Goal: Task Accomplishment & Management: Use online tool/utility

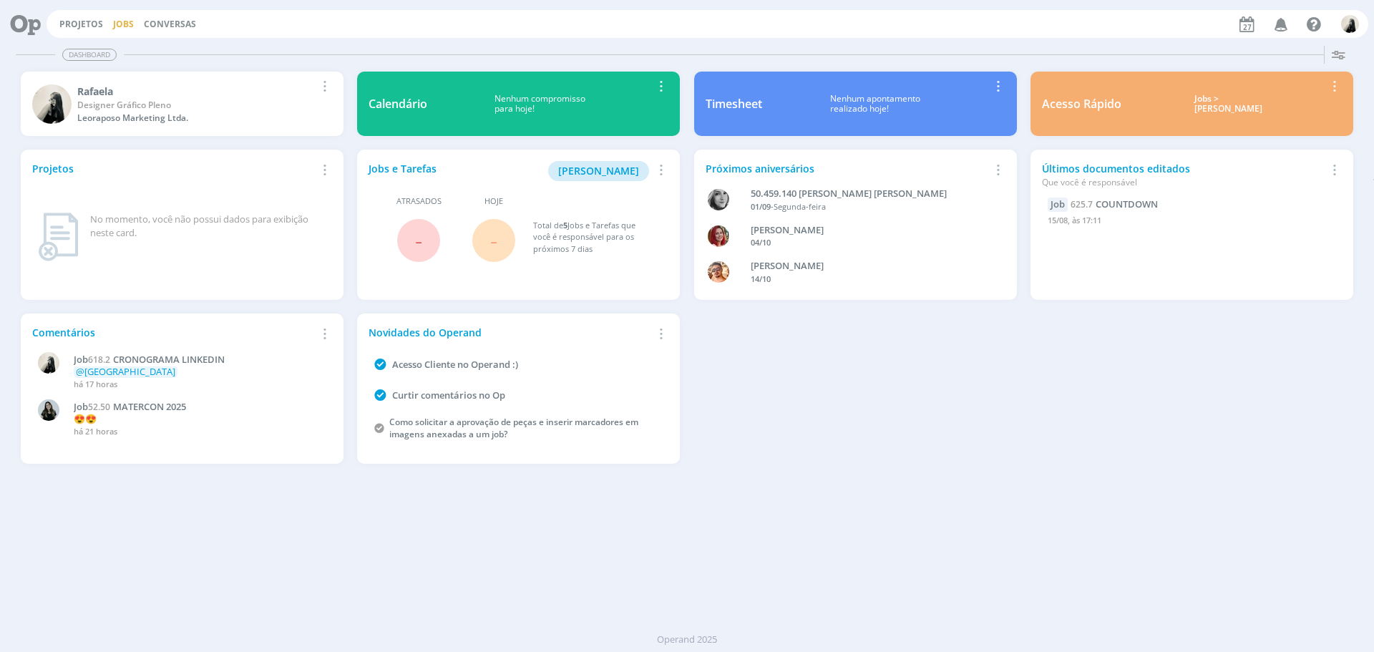
click at [127, 26] on link "Jobs" at bounding box center [123, 24] width 21 height 12
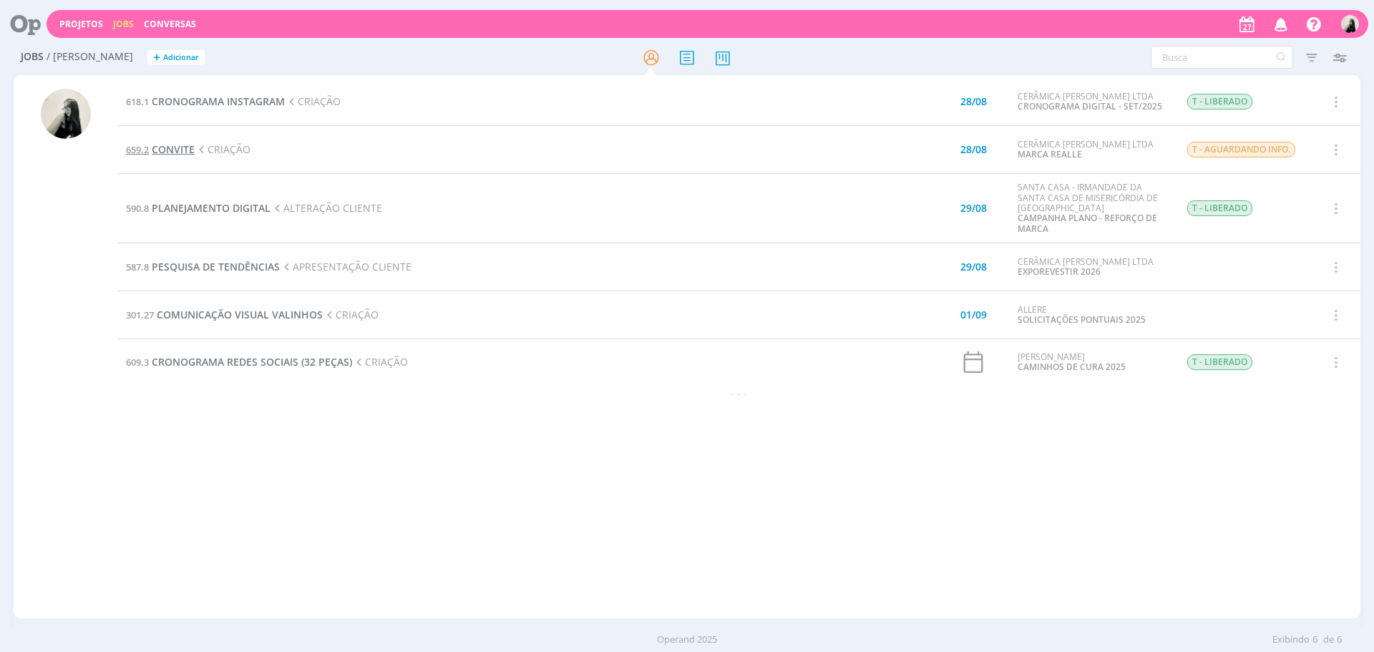
click at [180, 150] on span "CONVITE" at bounding box center [173, 149] width 43 height 14
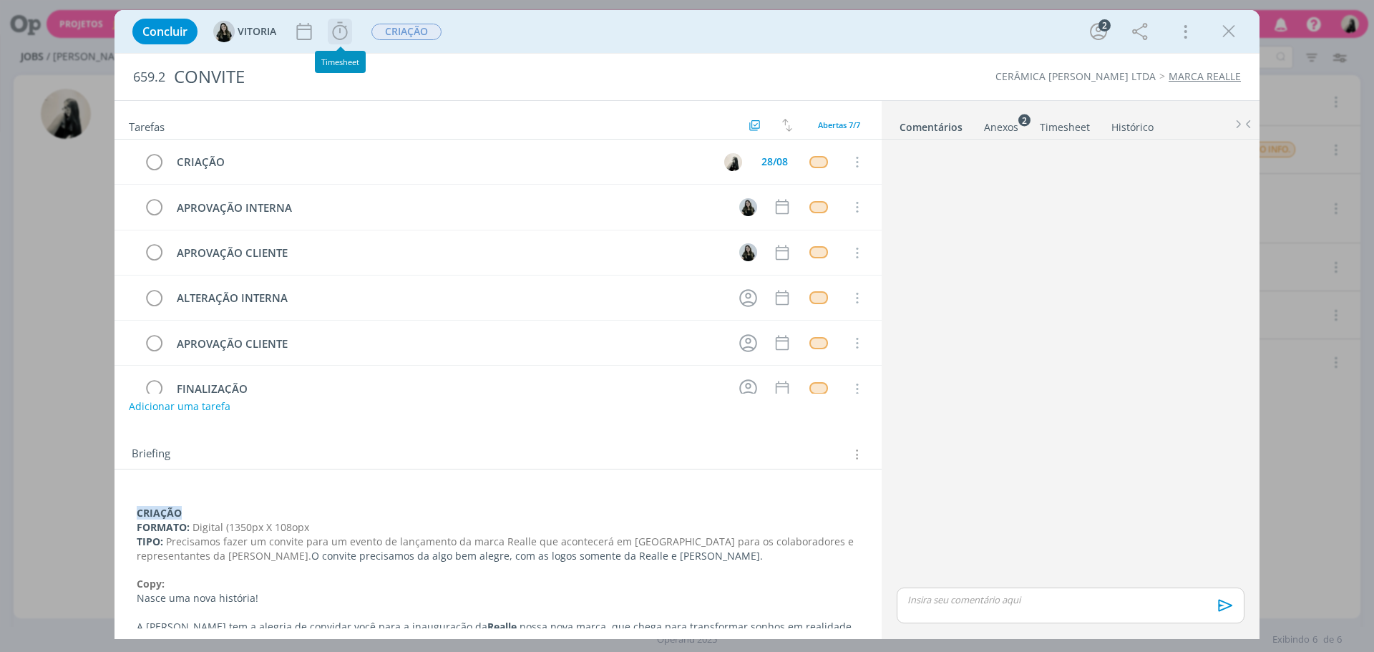
click at [340, 33] on icon "dialog" at bounding box center [339, 31] width 15 height 18
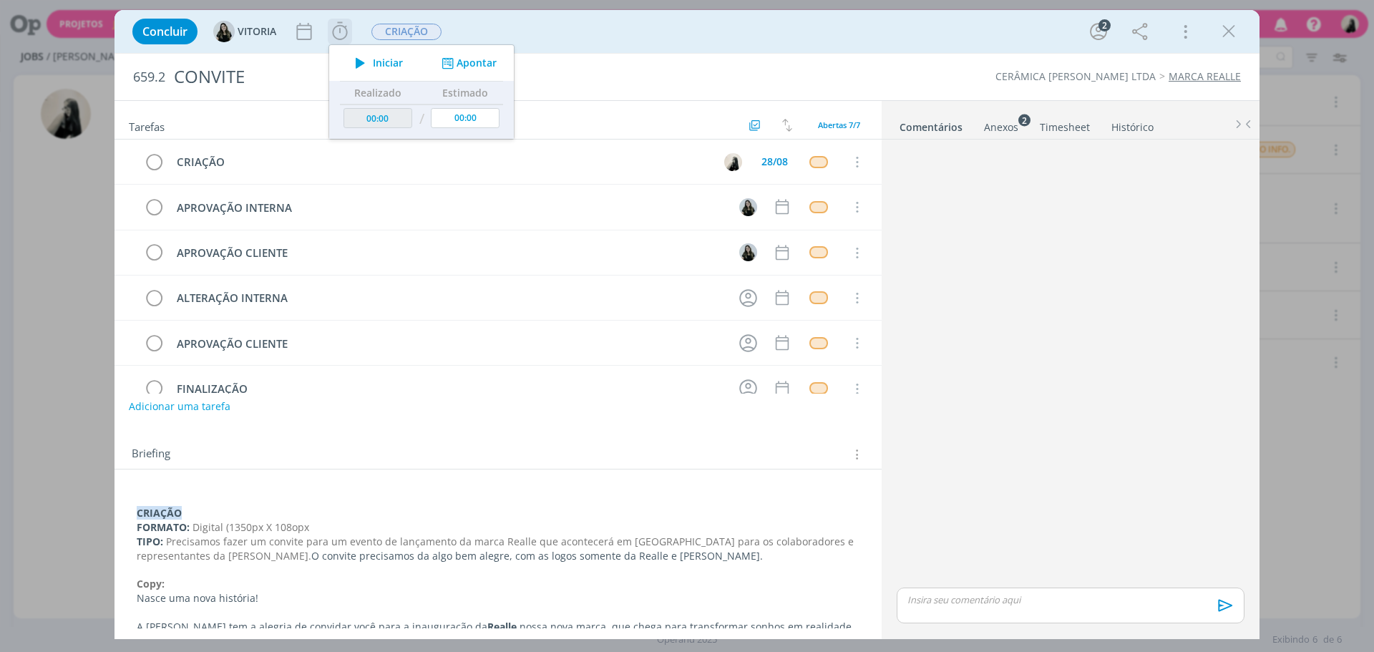
click at [372, 63] on icon "dialog" at bounding box center [360, 63] width 25 height 19
click at [556, 578] on p "Copy:" at bounding box center [498, 584] width 723 height 14
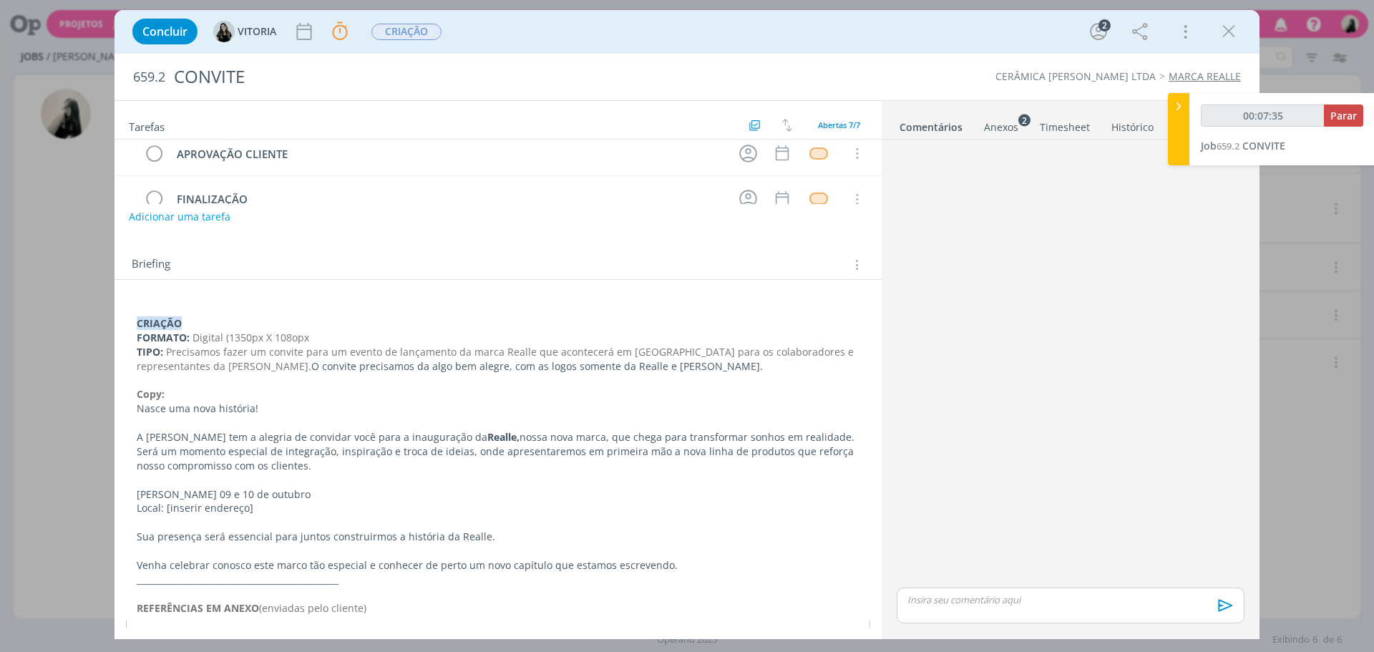
scroll to position [214, 0]
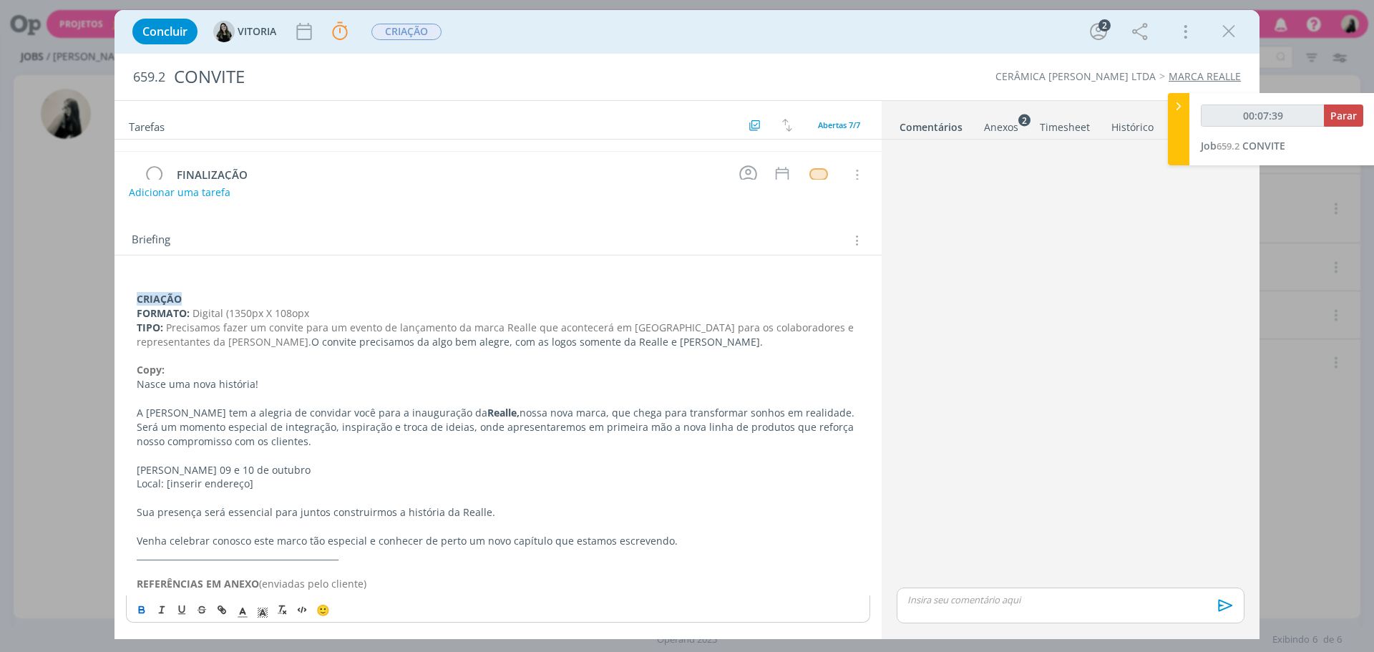
click at [996, 127] on div "Anexos 2" at bounding box center [1001, 127] width 34 height 14
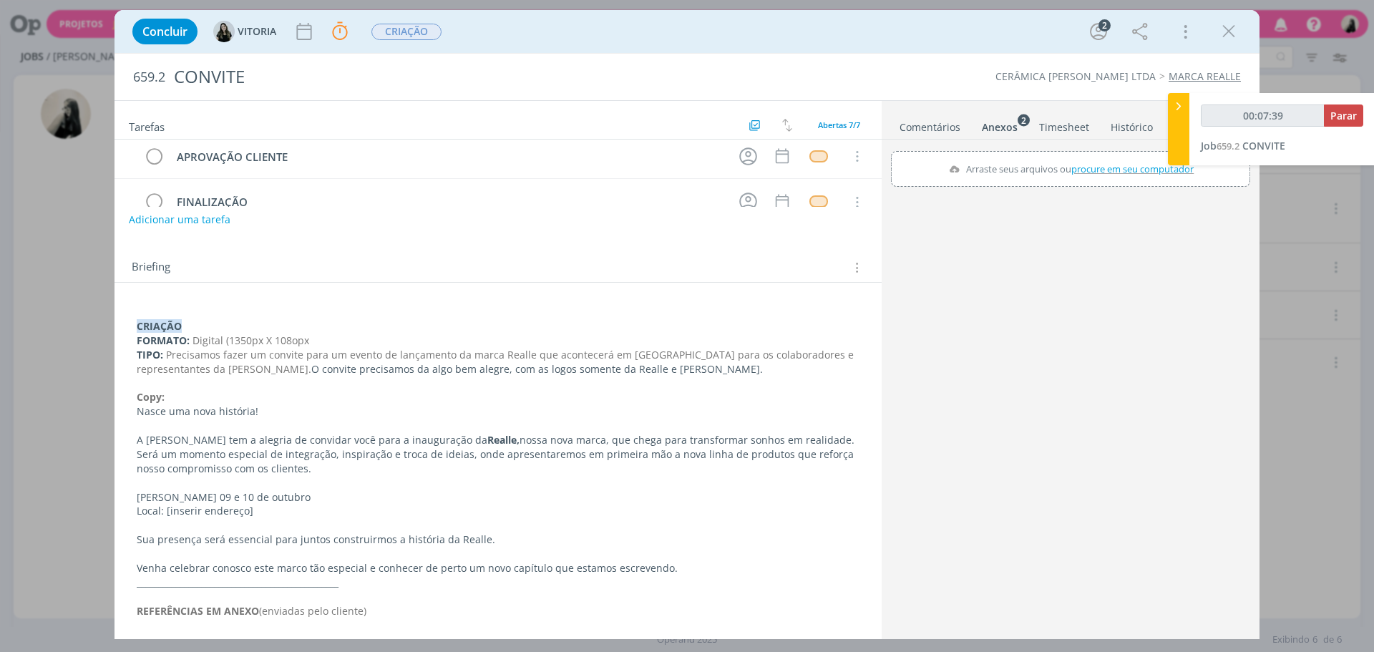
scroll to position [187, 0]
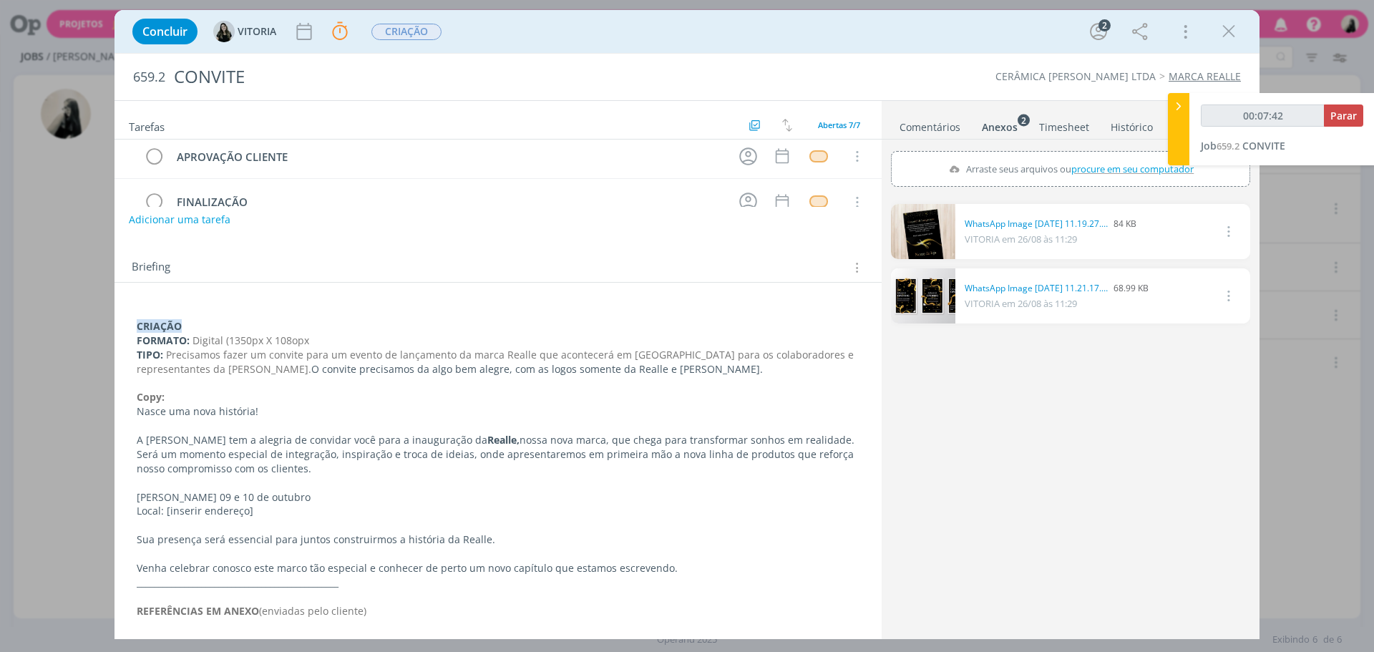
click at [924, 303] on link "dialog" at bounding box center [923, 295] width 64 height 55
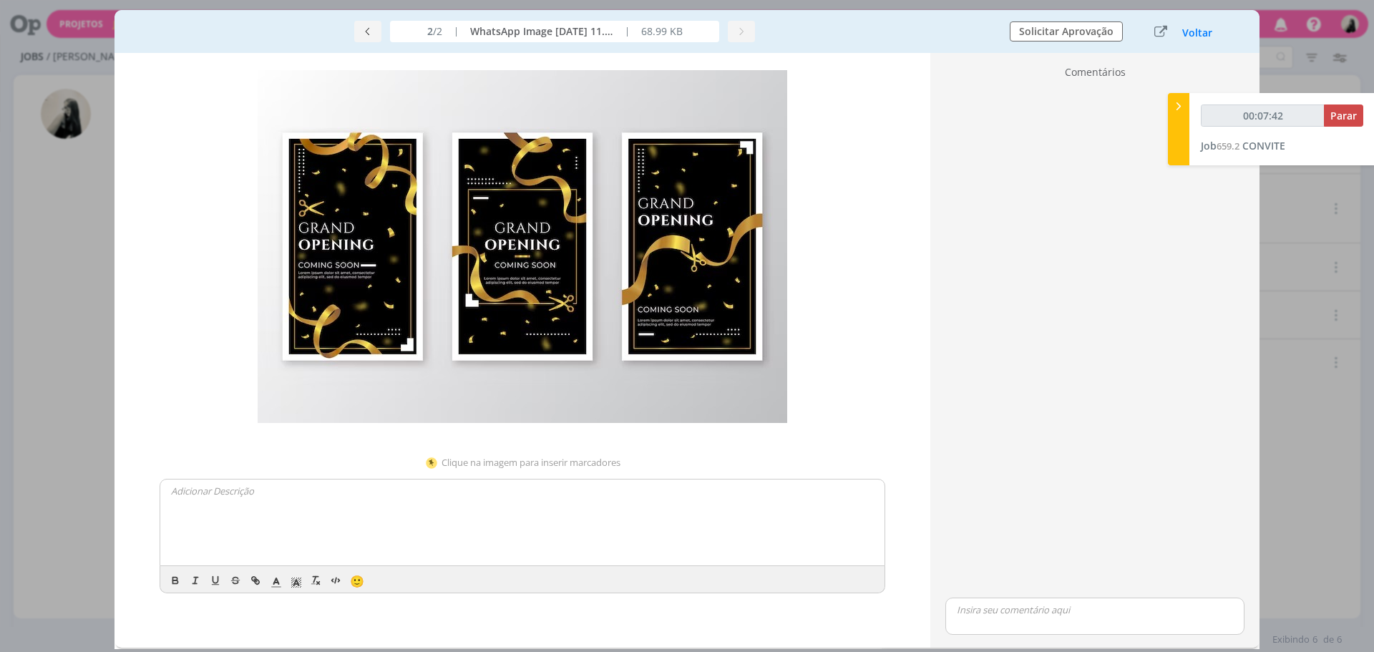
scroll to position [178, 0]
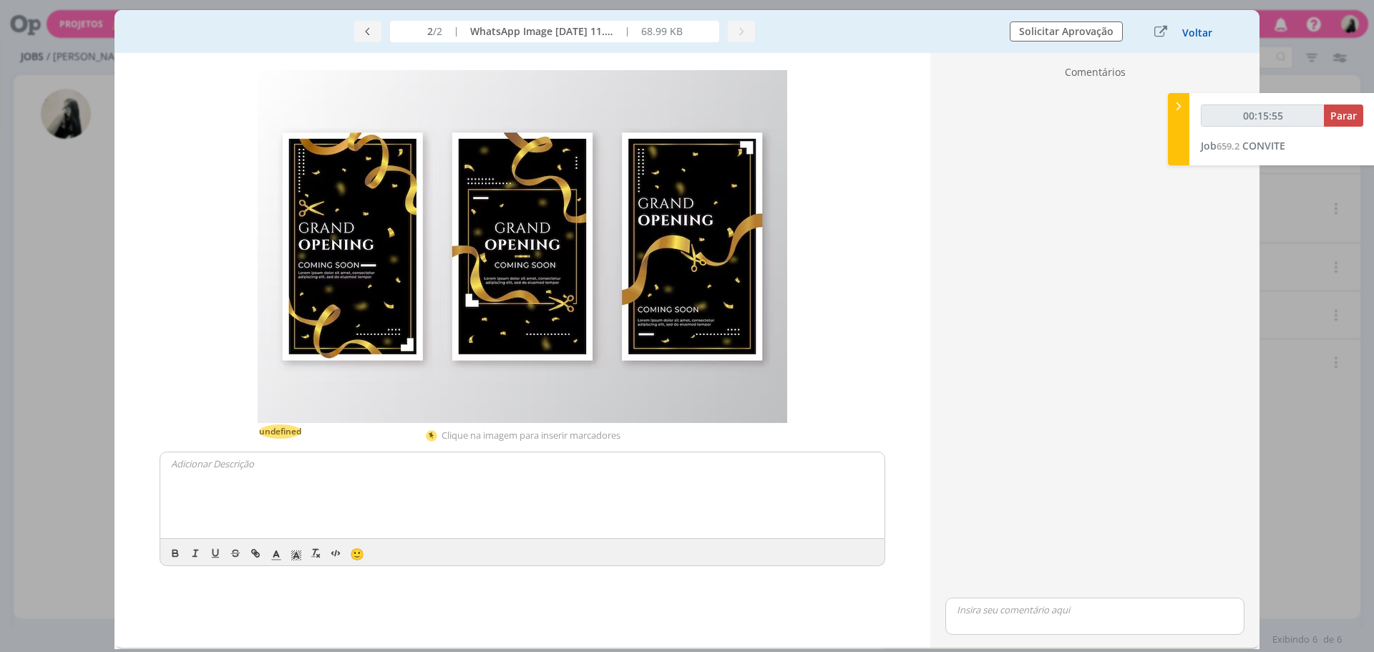
click at [1198, 35] on button "Voltar" at bounding box center [1197, 32] width 31 height 11
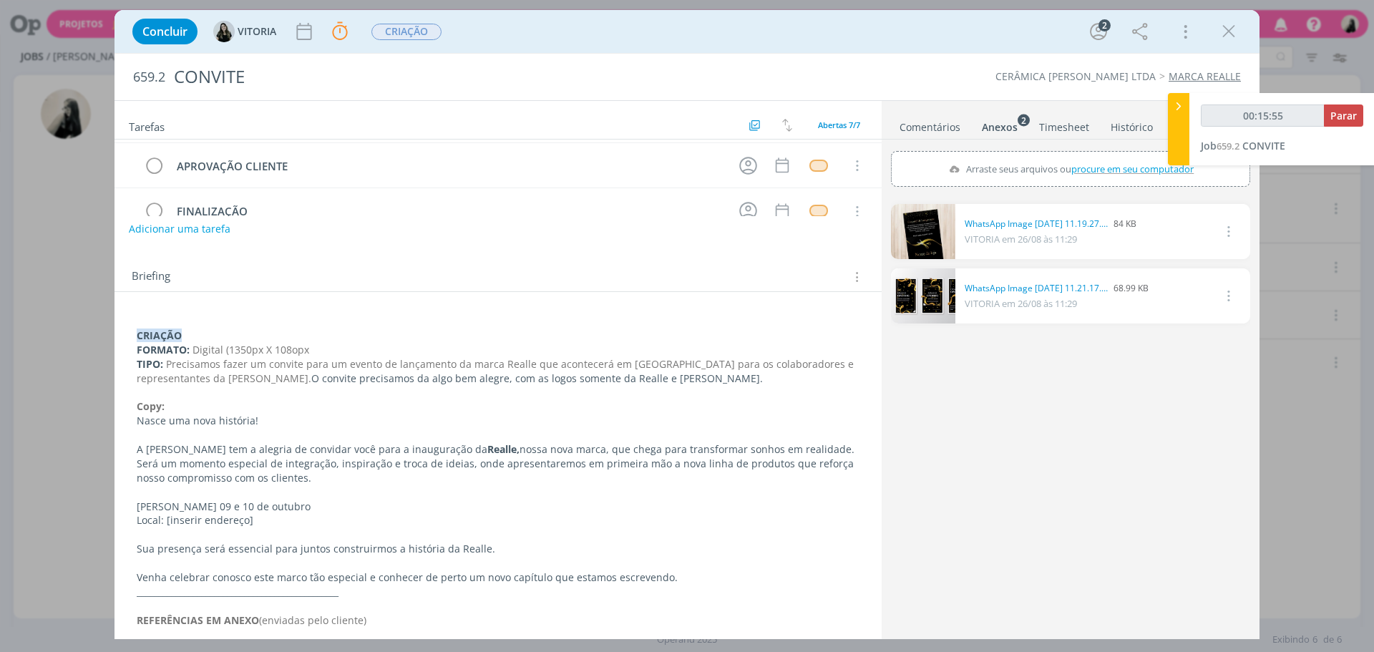
scroll to position [187, 0]
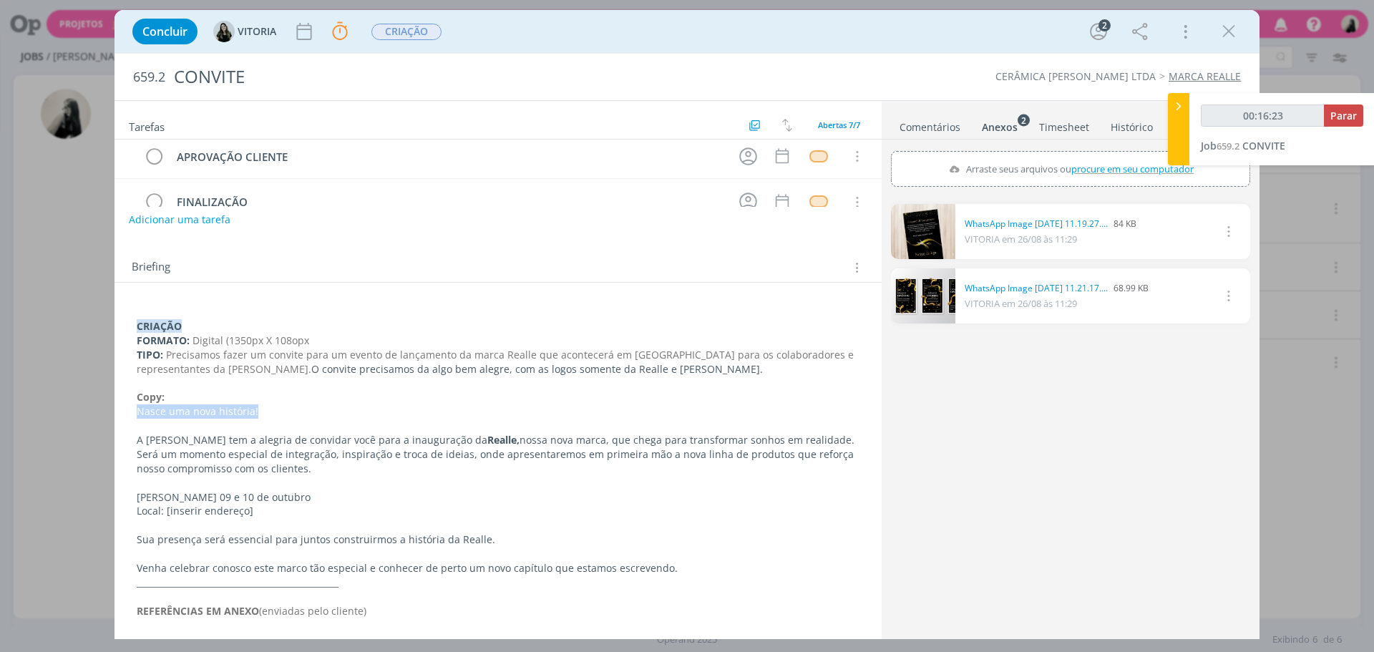
drag, startPoint x: 261, startPoint y: 408, endPoint x: 129, endPoint y: 412, distance: 131.8
click at [129, 412] on div "CRIAÇÃO FORMATO: Digital (1350px X 108opx TIPO: Precisamos fazer um convite par…" at bounding box center [498, 461] width 744 height 323
copy p "Nasce uma nova história!"
drag, startPoint x: 300, startPoint y: 472, endPoint x: 135, endPoint y: 442, distance: 168.1
click at [135, 442] on div "CRIAÇÃO FORMATO: Digital (1350px X 108opx TIPO: Precisamos fazer um convite par…" at bounding box center [498, 461] width 744 height 323
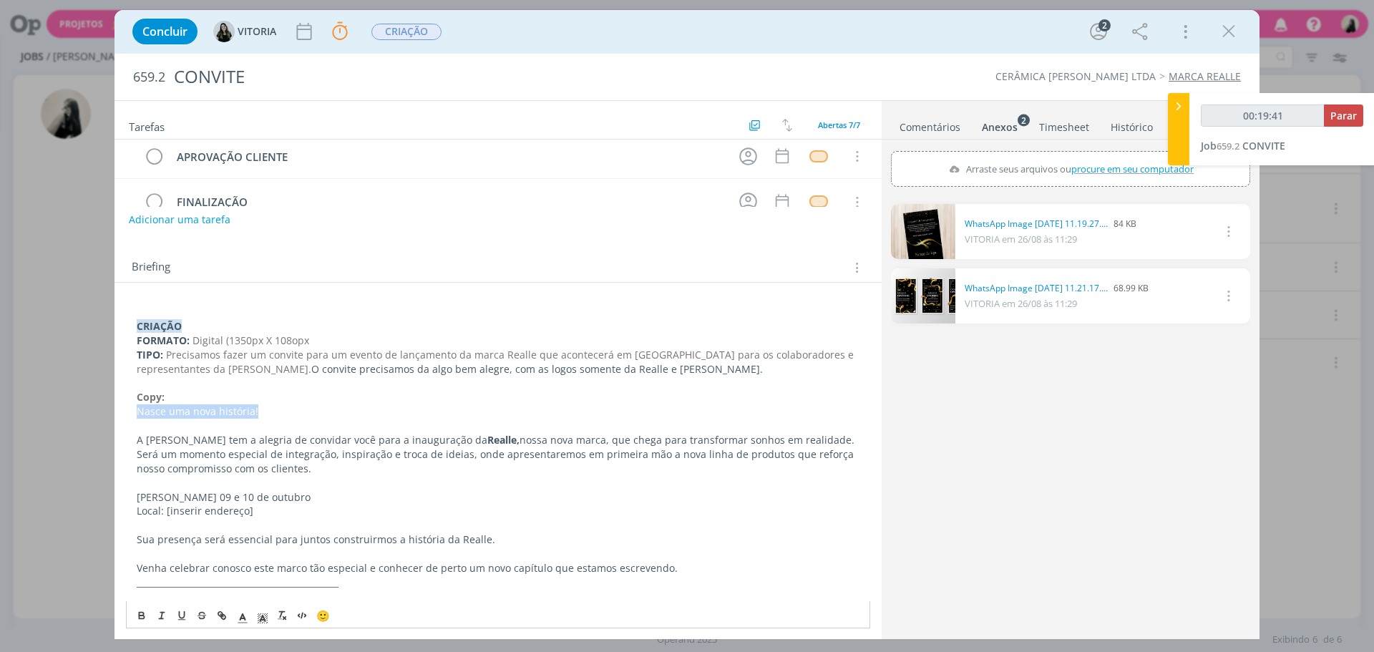
copy p "A [PERSON_NAME] tem a alegria de convidar você para a inauguração da Realle, no…"
drag, startPoint x: 255, startPoint y: 488, endPoint x: 173, endPoint y: 511, distance: 84.8
click at [172, 511] on div "CRIAÇÃO FORMATO: Digital (1350px X 108opx TIPO: Precisamos fazer um convite par…" at bounding box center [498, 461] width 744 height 323
click at [176, 508] on p "Local: [inserir endereço]" at bounding box center [498, 511] width 723 height 14
drag, startPoint x: 160, startPoint y: 500, endPoint x: 253, endPoint y: 500, distance: 93.1
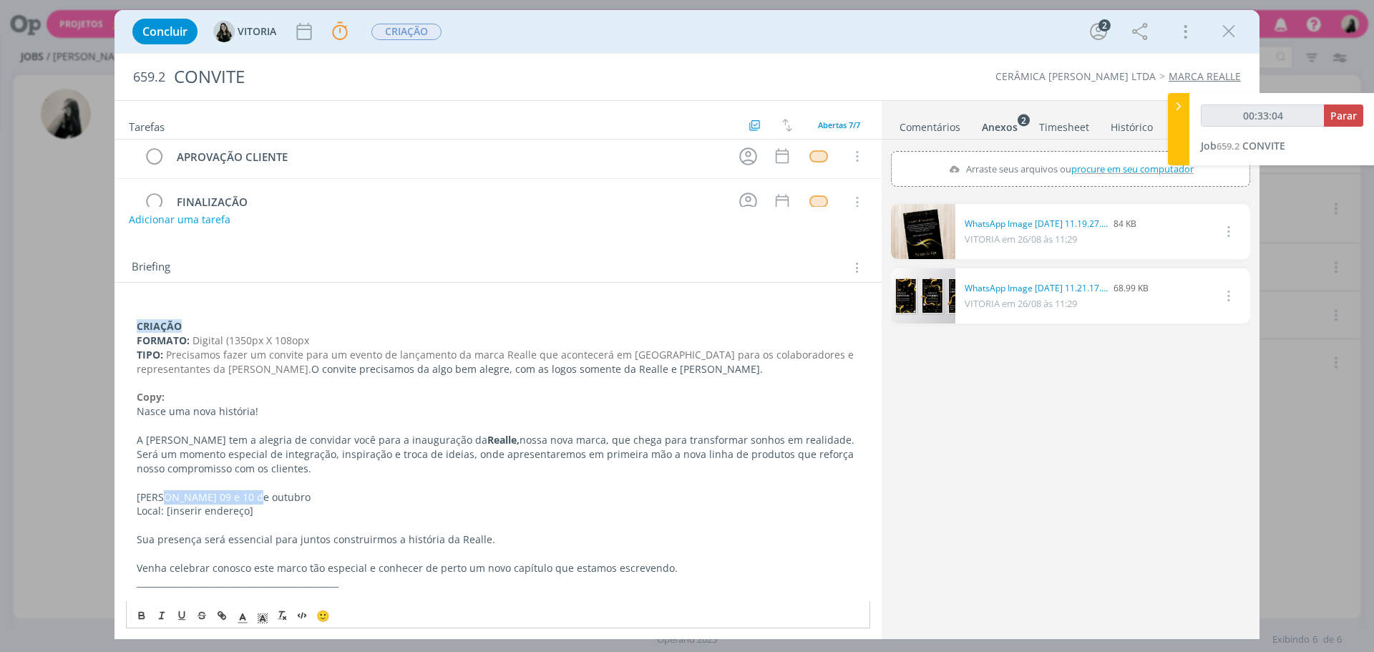
click at [253, 500] on p "[PERSON_NAME] 09 e 10 de outubro" at bounding box center [498, 497] width 723 height 14
copy p "09 e 10 de outubro"
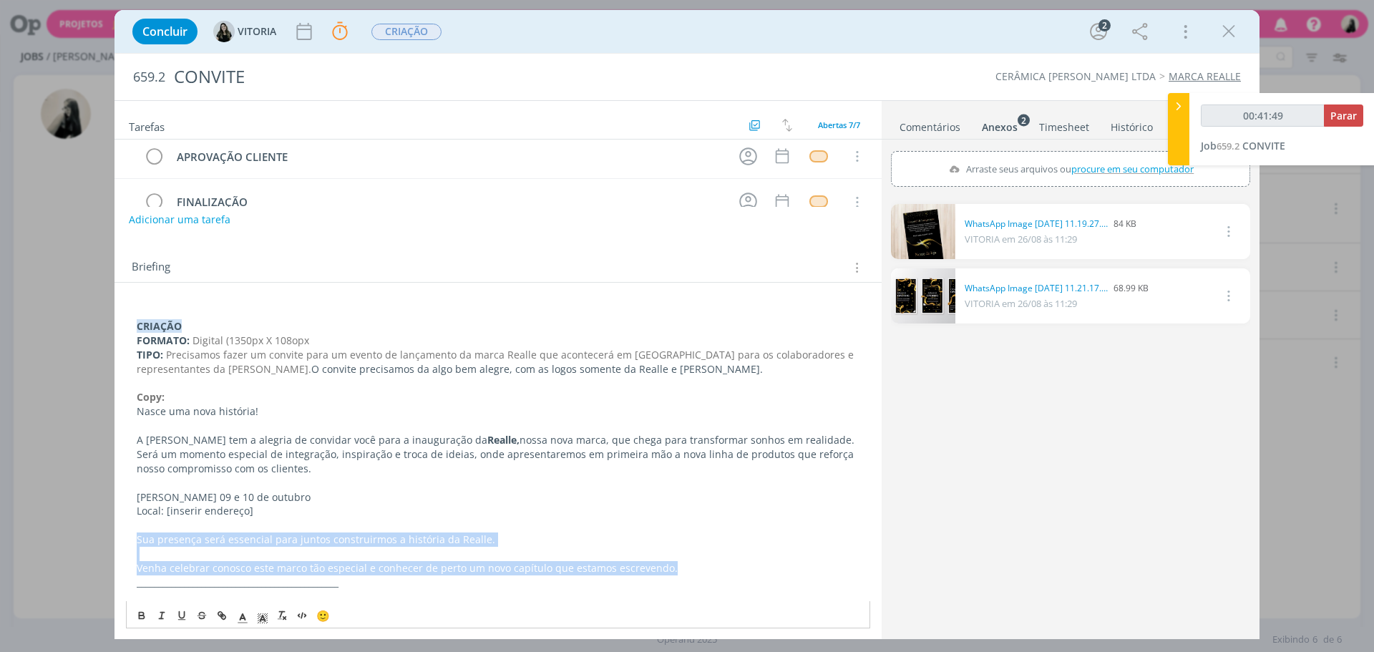
drag, startPoint x: 684, startPoint y: 574, endPoint x: 137, endPoint y: 540, distance: 548.7
click at [137, 540] on div "CRIAÇÃO FORMATO: Digital (1350px X 108opx TIPO: Precisamos fazer um convite par…" at bounding box center [498, 461] width 744 height 323
copy div "Sua presença será essencial para juntos construirmos a história da Realle. Venh…"
drag, startPoint x: 1232, startPoint y: 30, endPoint x: 517, endPoint y: 127, distance: 721.6
click at [1231, 30] on icon "dialog" at bounding box center [1228, 31] width 21 height 21
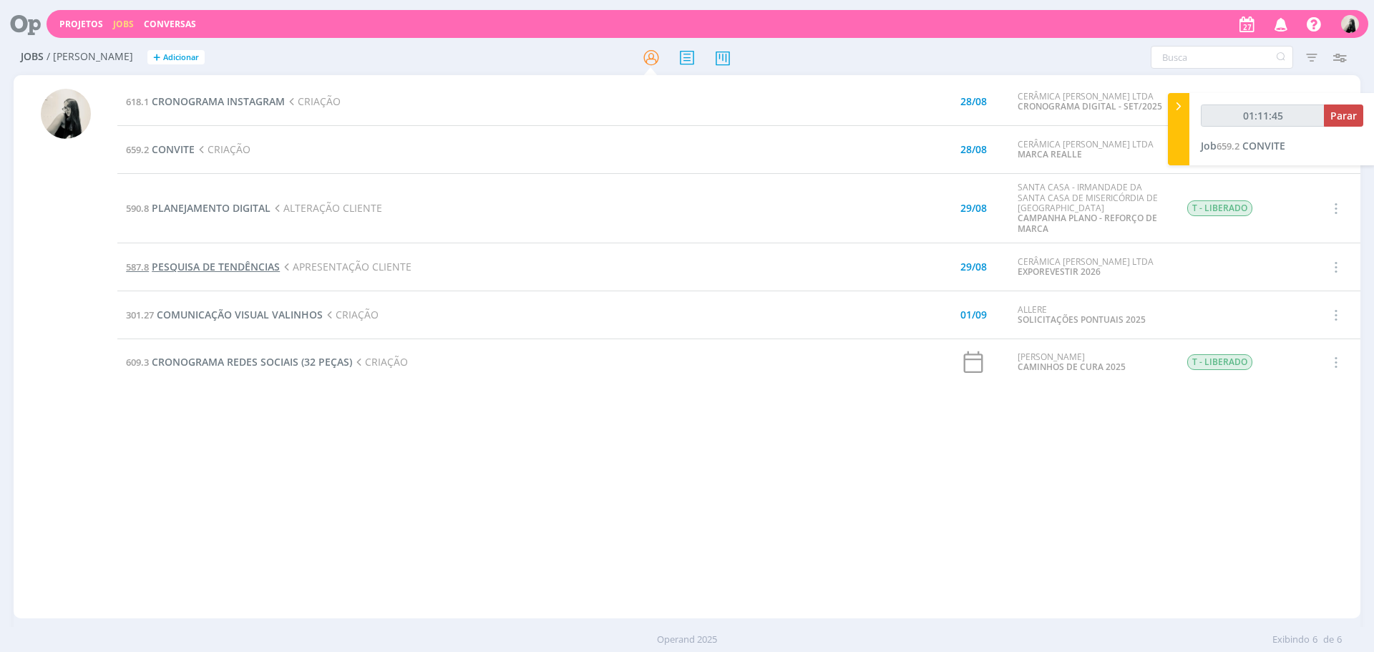
click at [254, 273] on span "PESQUISA DE TENDÊNCIAS" at bounding box center [216, 267] width 128 height 14
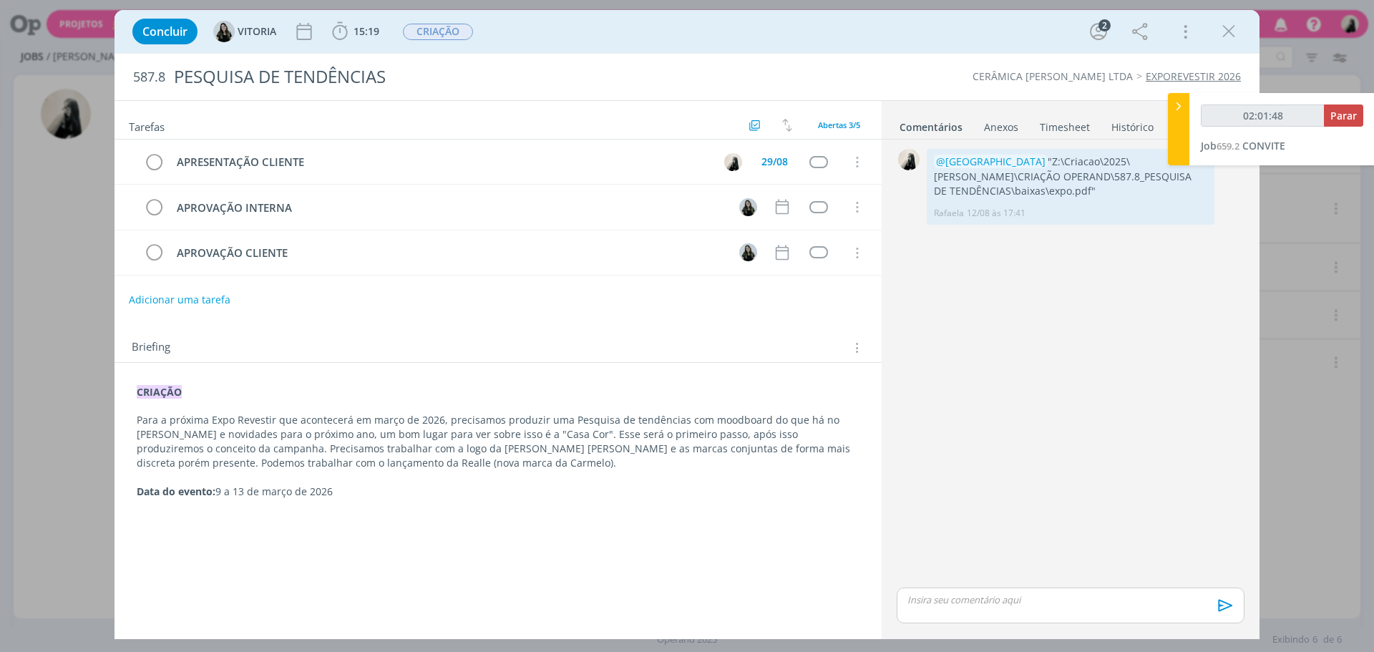
type input "02:01:49"
